Goal: Transaction & Acquisition: Book appointment/travel/reservation

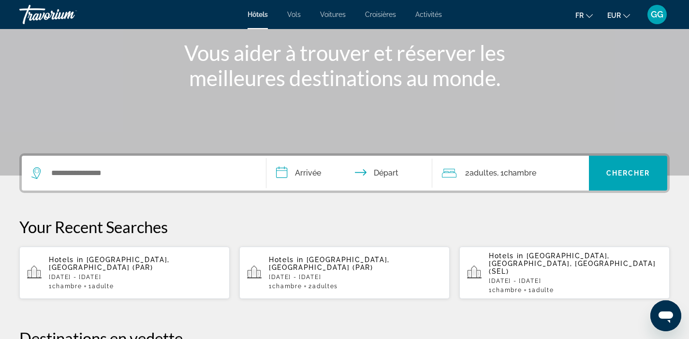
scroll to position [103, 0]
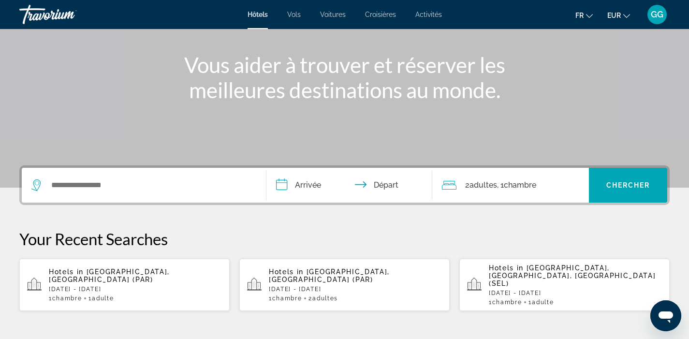
click at [429, 18] on div "Hôtels Vols Voitures Croisières Activités Hôtels Vols Voitures Croisières Activ…" at bounding box center [344, 14] width 689 height 25
click at [425, 16] on span "Activités" at bounding box center [428, 15] width 27 height 8
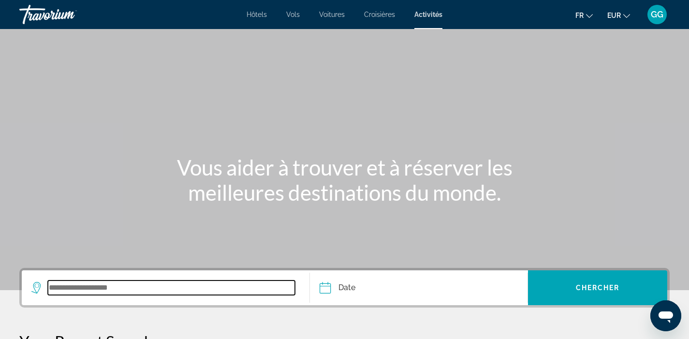
click at [117, 285] on input "Search widget" at bounding box center [171, 288] width 247 height 15
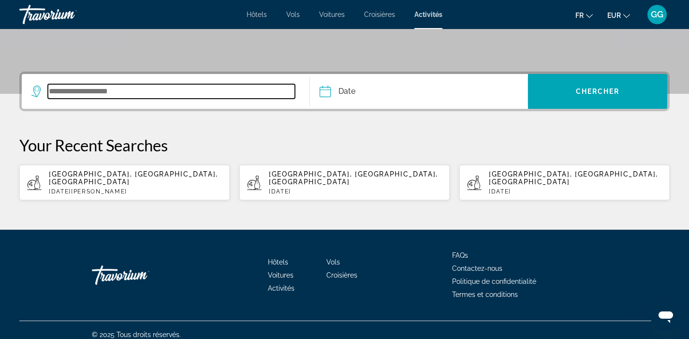
scroll to position [198, 0]
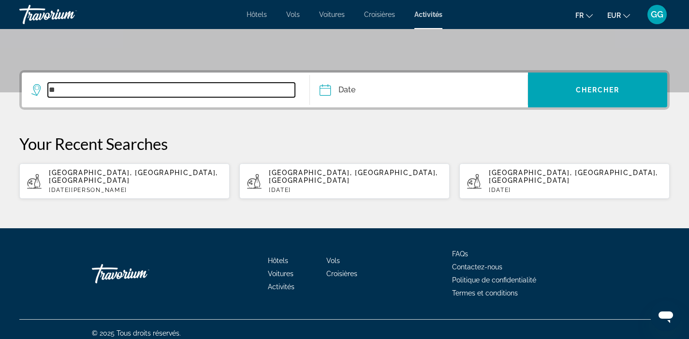
type input "*"
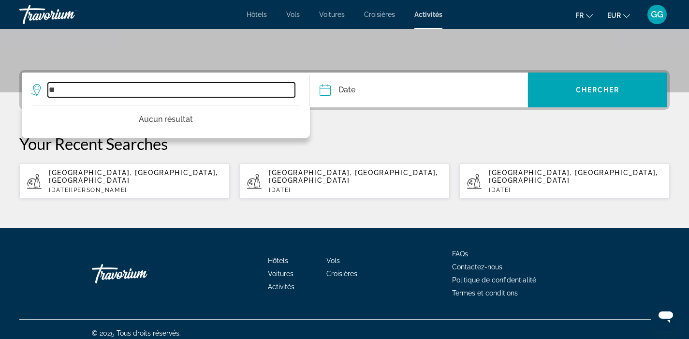
type input "*"
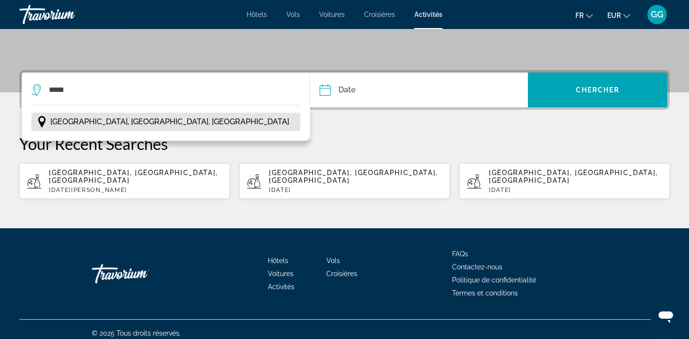
click at [67, 123] on span "Paris, Île-de-France, France" at bounding box center [169, 122] width 239 height 14
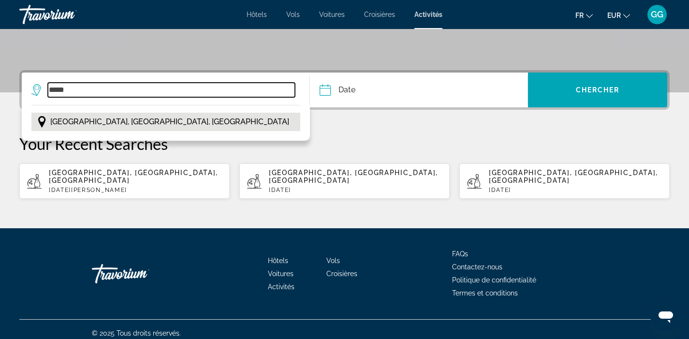
type input "**********"
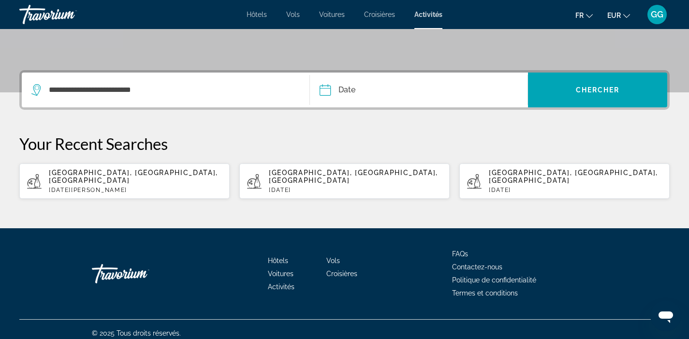
click at [370, 98] on input "Date" at bounding box center [371, 92] width 108 height 38
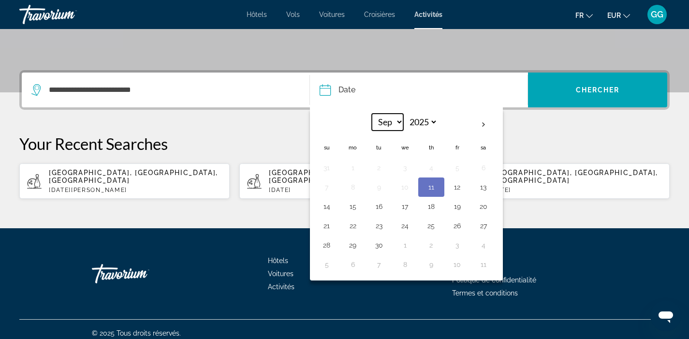
click at [395, 124] on select "*** *** *** *** *** *** *** *** *** *** *** ***" at bounding box center [387, 122] width 31 height 17
select select "**"
click at [458, 244] on button "28" at bounding box center [457, 245] width 15 height 14
type input "**********"
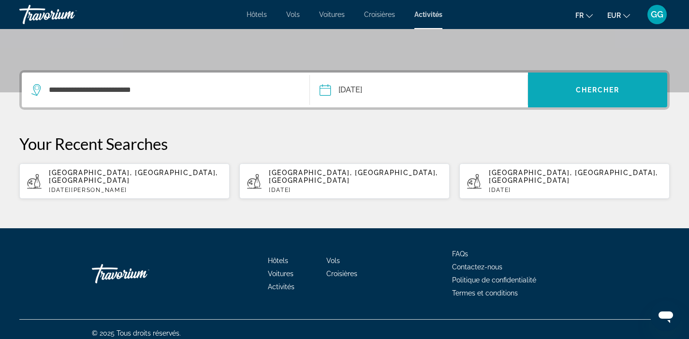
click at [573, 101] on span "Search widget" at bounding box center [597, 89] width 139 height 23
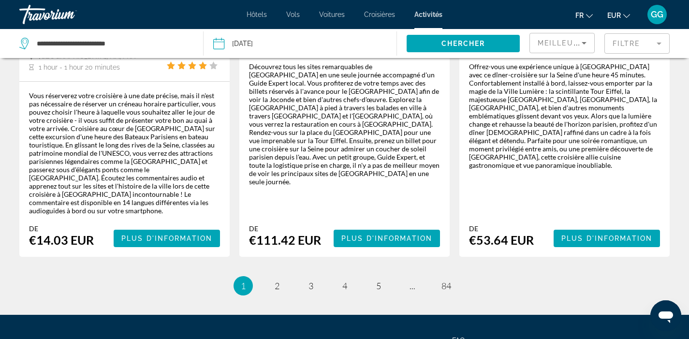
scroll to position [1730, 0]
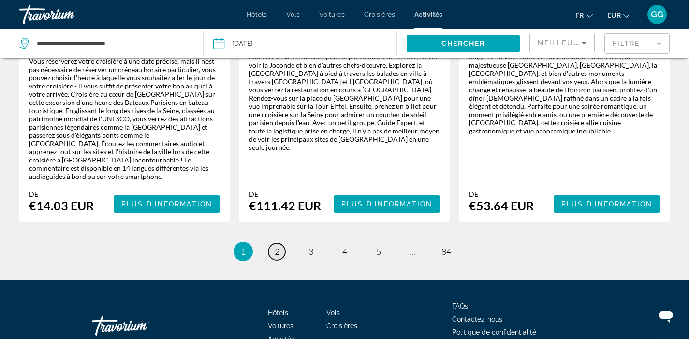
click at [276, 246] on span "2" at bounding box center [277, 251] width 5 height 11
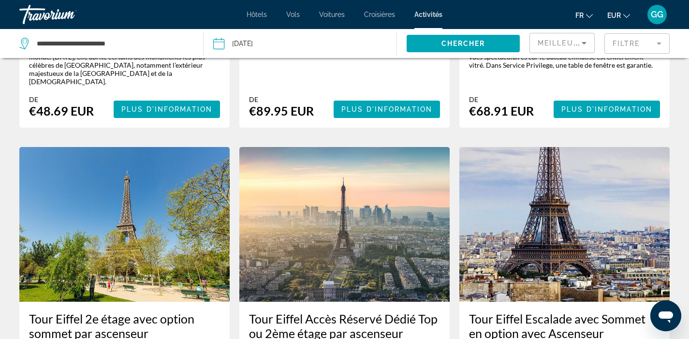
scroll to position [877, 0]
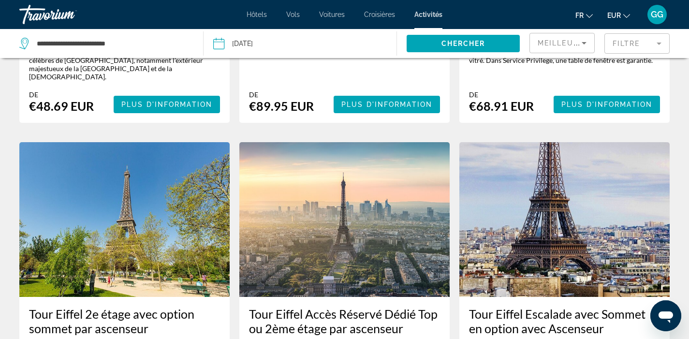
click at [631, 50] on mat-form-field "Filtre" at bounding box center [637, 43] width 65 height 20
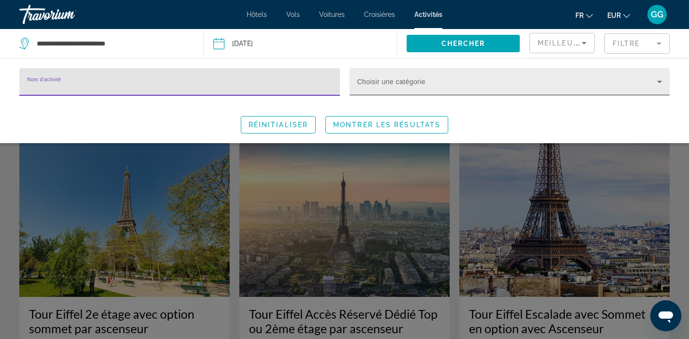
click at [521, 88] on span "Search widget" at bounding box center [507, 86] width 300 height 12
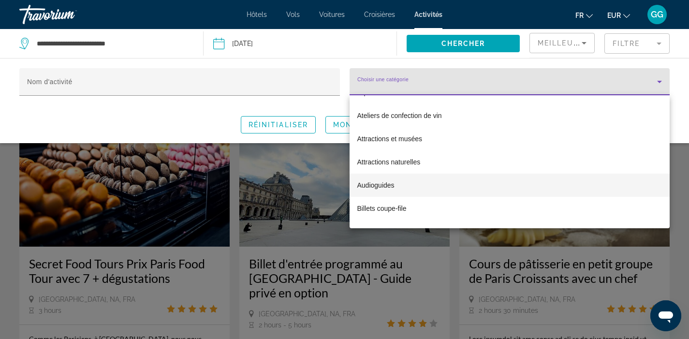
scroll to position [43, 0]
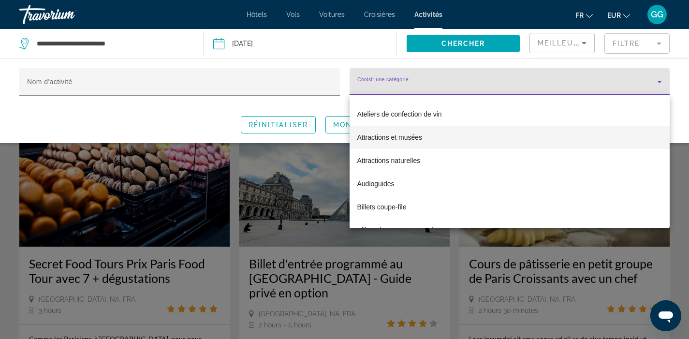
click at [465, 138] on mat-option "Attractions et musées" at bounding box center [510, 137] width 321 height 23
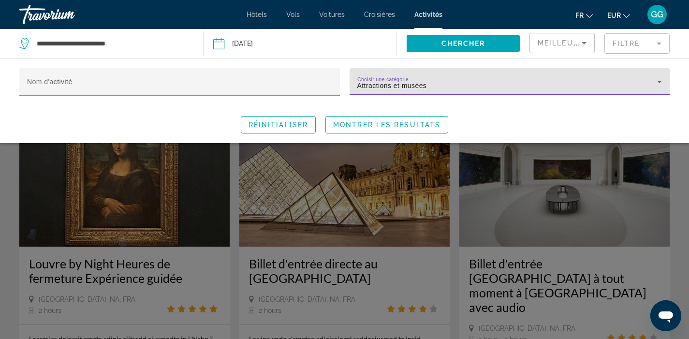
click at [555, 78] on div "Choisir une catégorie Attractions et musées" at bounding box center [509, 81] width 305 height 27
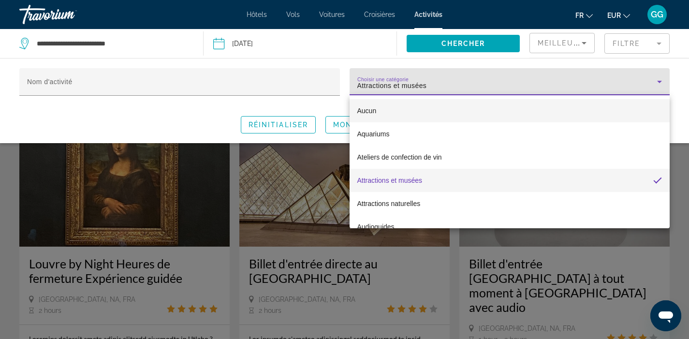
click at [434, 108] on mat-option "Aucun" at bounding box center [510, 110] width 321 height 23
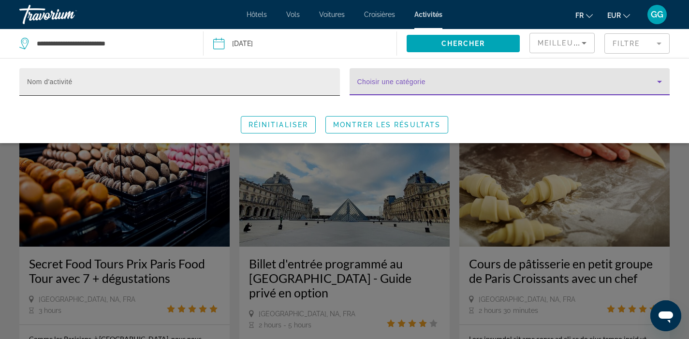
click at [214, 87] on input "Nom d'activité" at bounding box center [179, 86] width 305 height 12
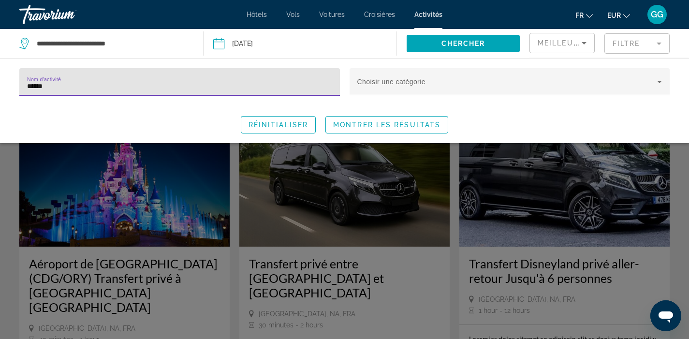
type input "******"
click at [355, 118] on span "Search widget" at bounding box center [387, 124] width 122 height 23
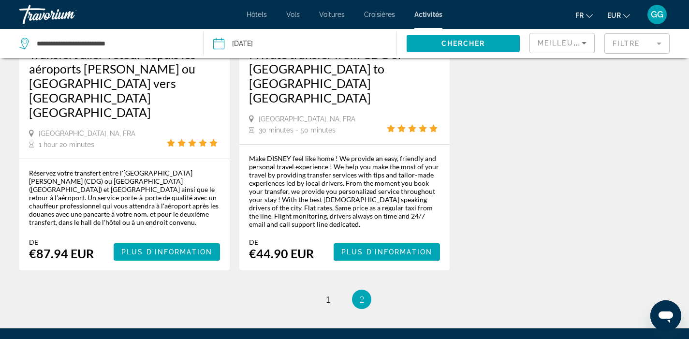
scroll to position [732, 0]
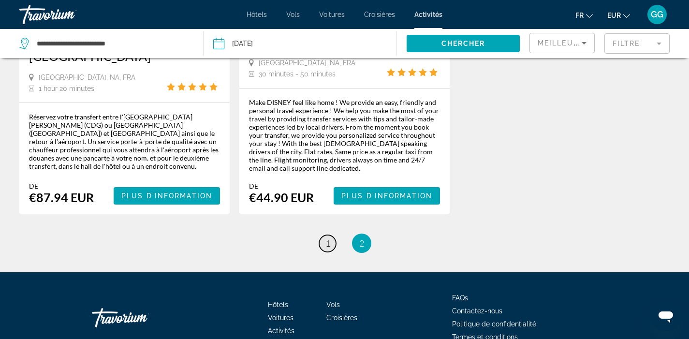
click at [328, 238] on span "1" at bounding box center [328, 243] width 5 height 11
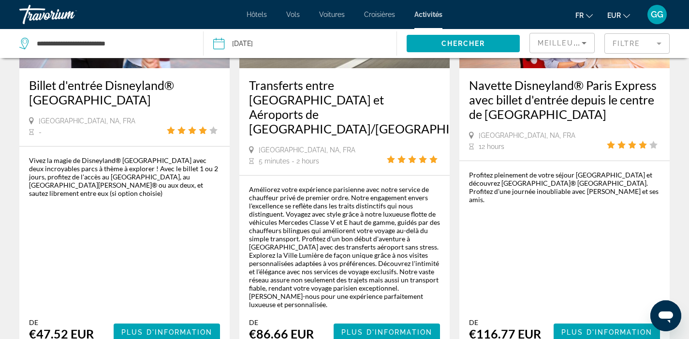
scroll to position [179, 0]
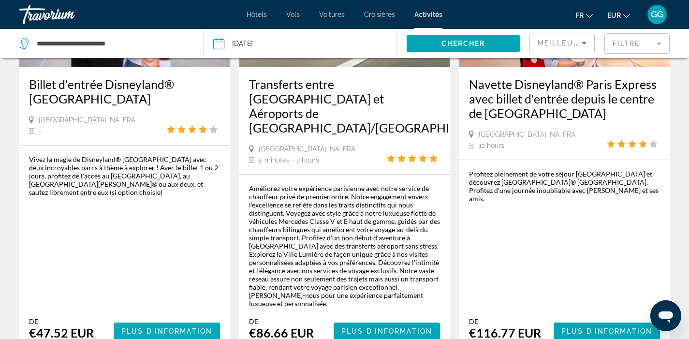
click at [155, 327] on span "Plus d'information" at bounding box center [166, 331] width 91 height 8
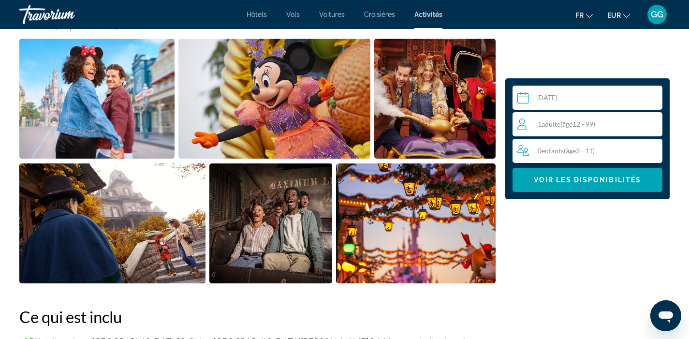
scroll to position [379, 0]
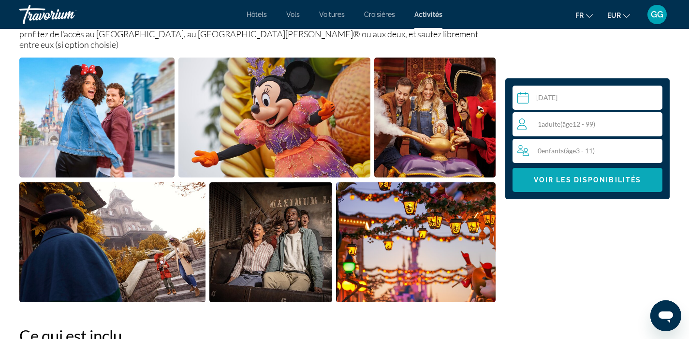
click at [590, 184] on span "Main content" at bounding box center [588, 179] width 150 height 23
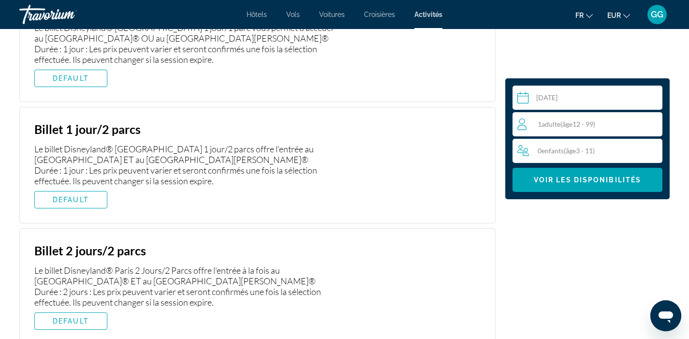
scroll to position [1782, 0]
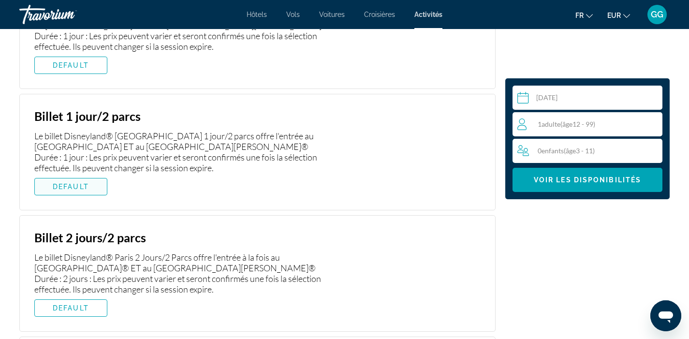
click at [86, 183] on span "DEFAULT" at bounding box center [71, 187] width 36 height 8
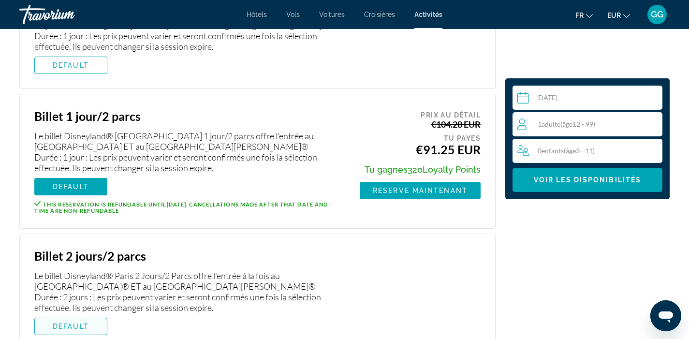
click at [99, 315] on span "Main content" at bounding box center [71, 326] width 72 height 23
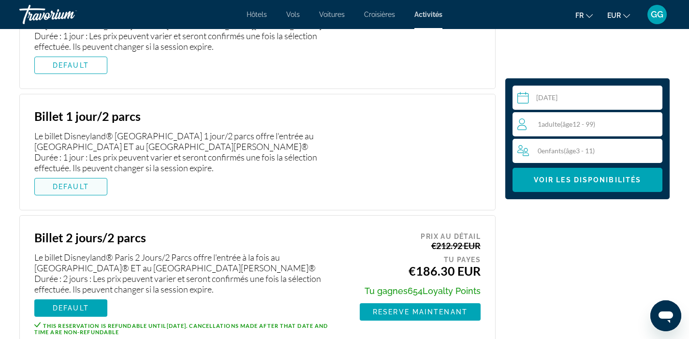
click at [77, 175] on span "Main content" at bounding box center [71, 186] width 72 height 23
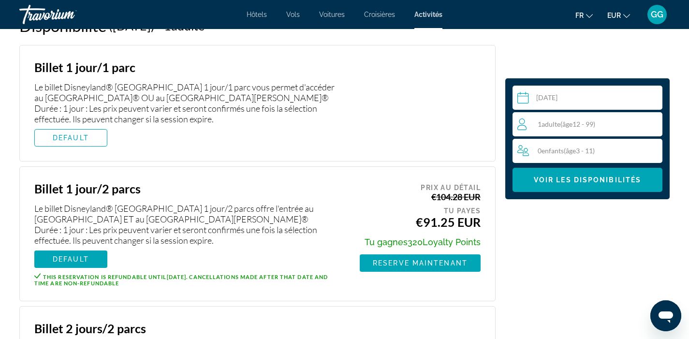
scroll to position [1711, 0]
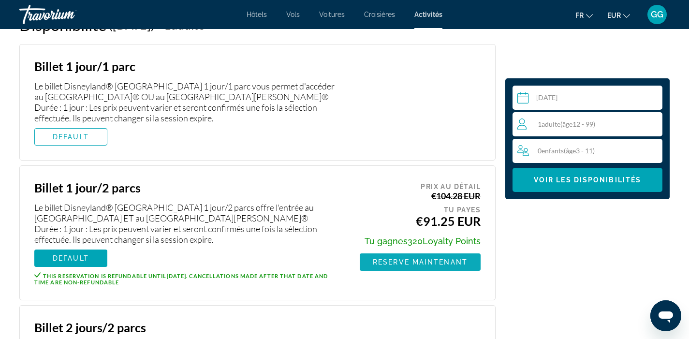
click at [468, 251] on span "Main content" at bounding box center [420, 262] width 121 height 23
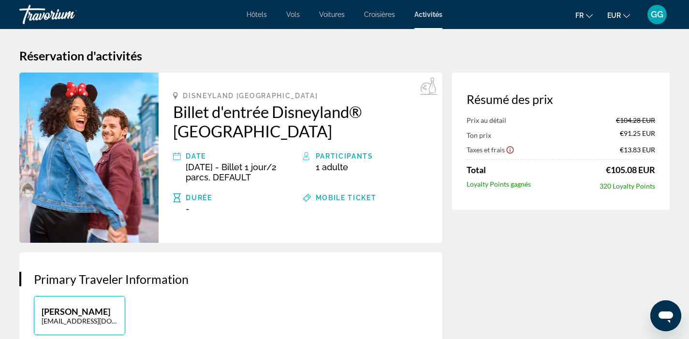
click at [509, 150] on icon "Show Taxes and Fees disclaimer" at bounding box center [510, 150] width 9 height 9
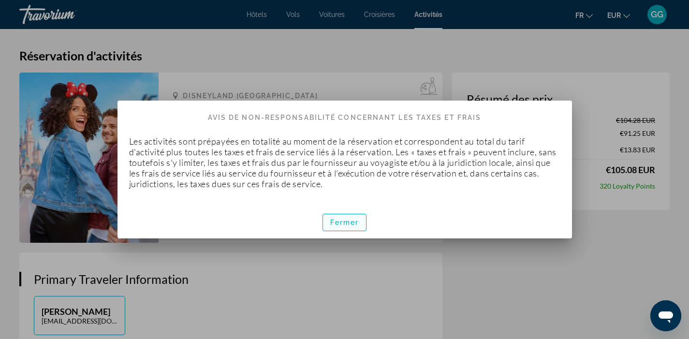
click at [339, 225] on span "Fermer" at bounding box center [344, 223] width 29 height 8
